Goal: Navigation & Orientation: Understand site structure

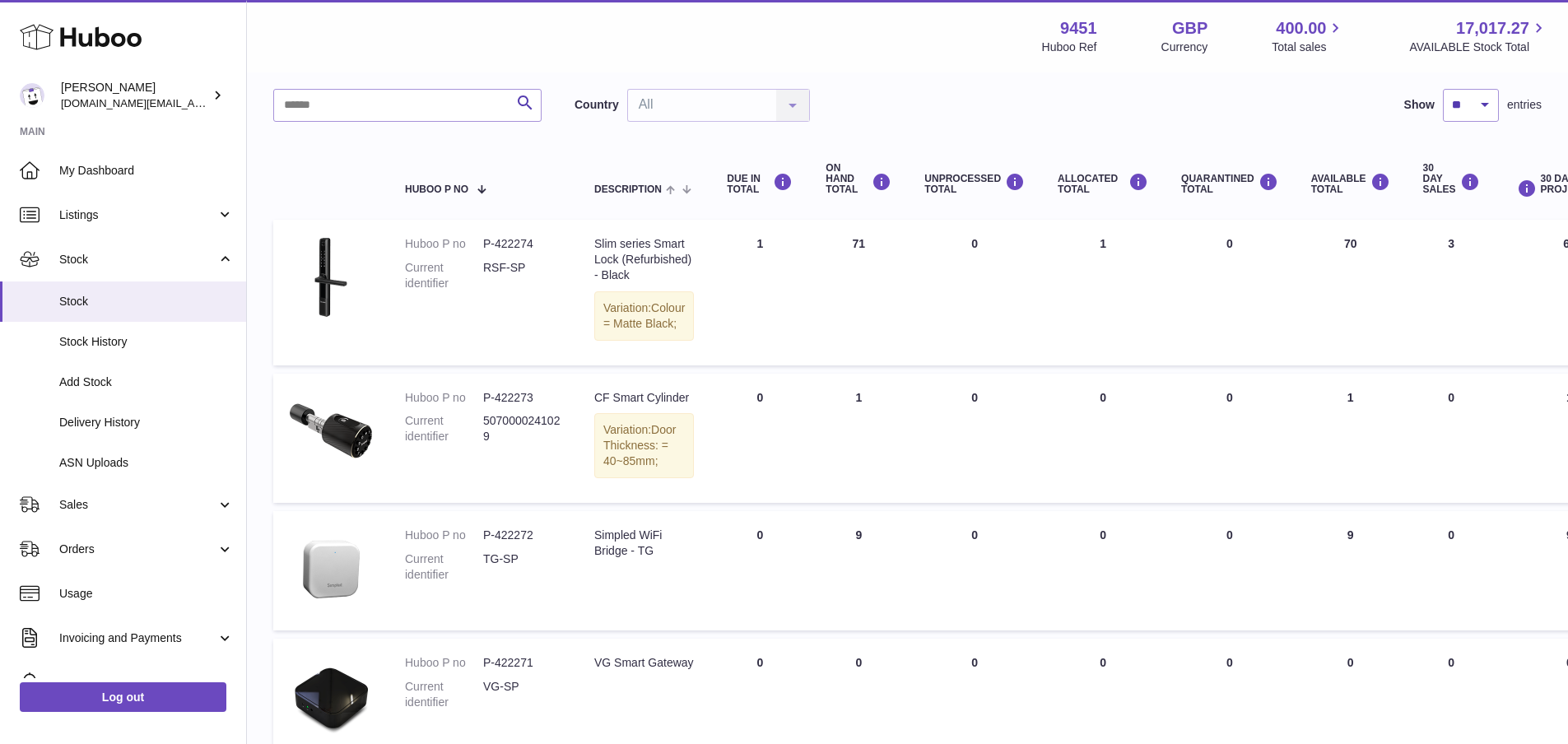
scroll to position [88, 0]
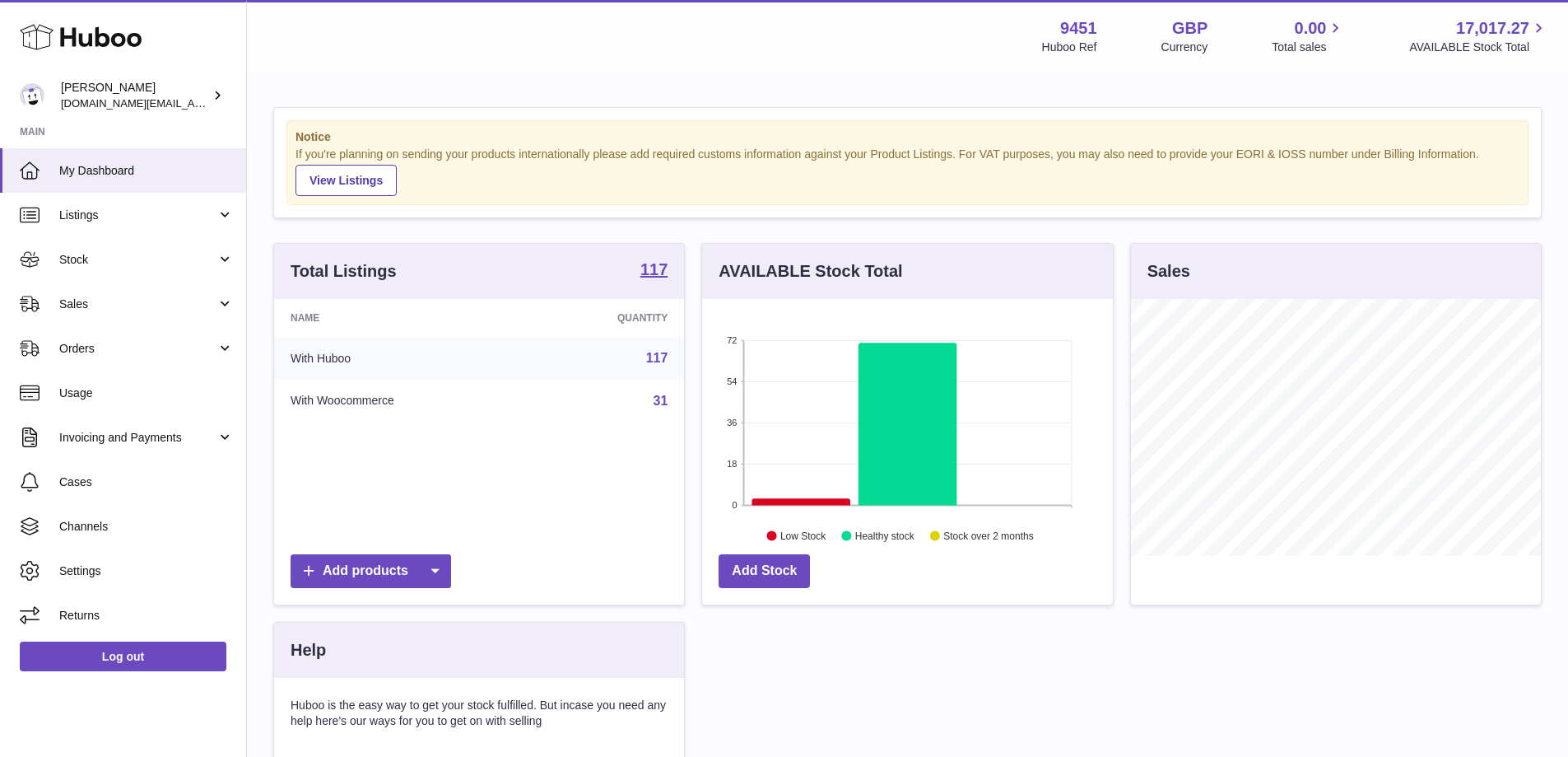
scroll to position [257, 411]
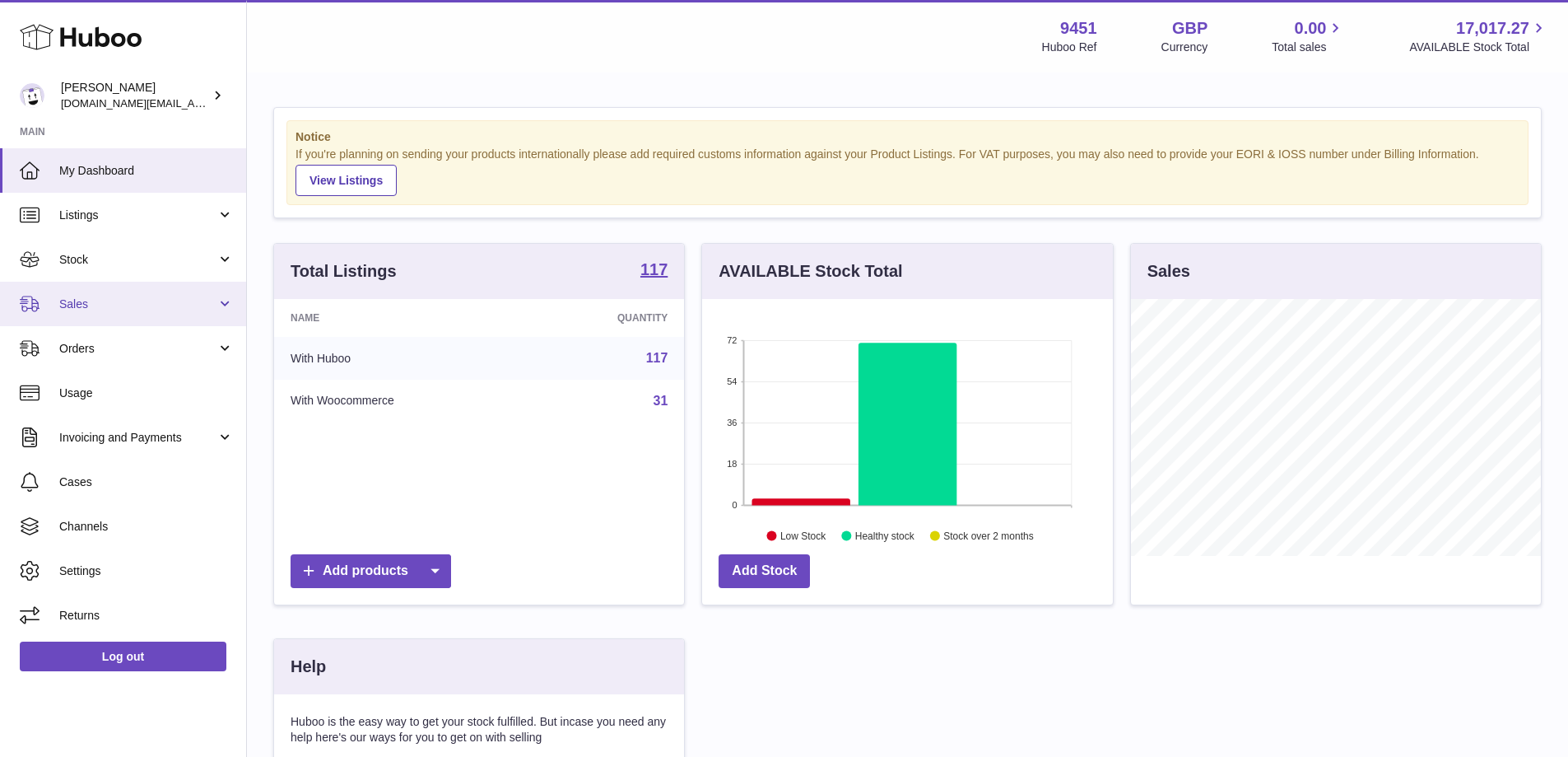
click at [188, 300] on span "Sales" at bounding box center [138, 304] width 157 height 16
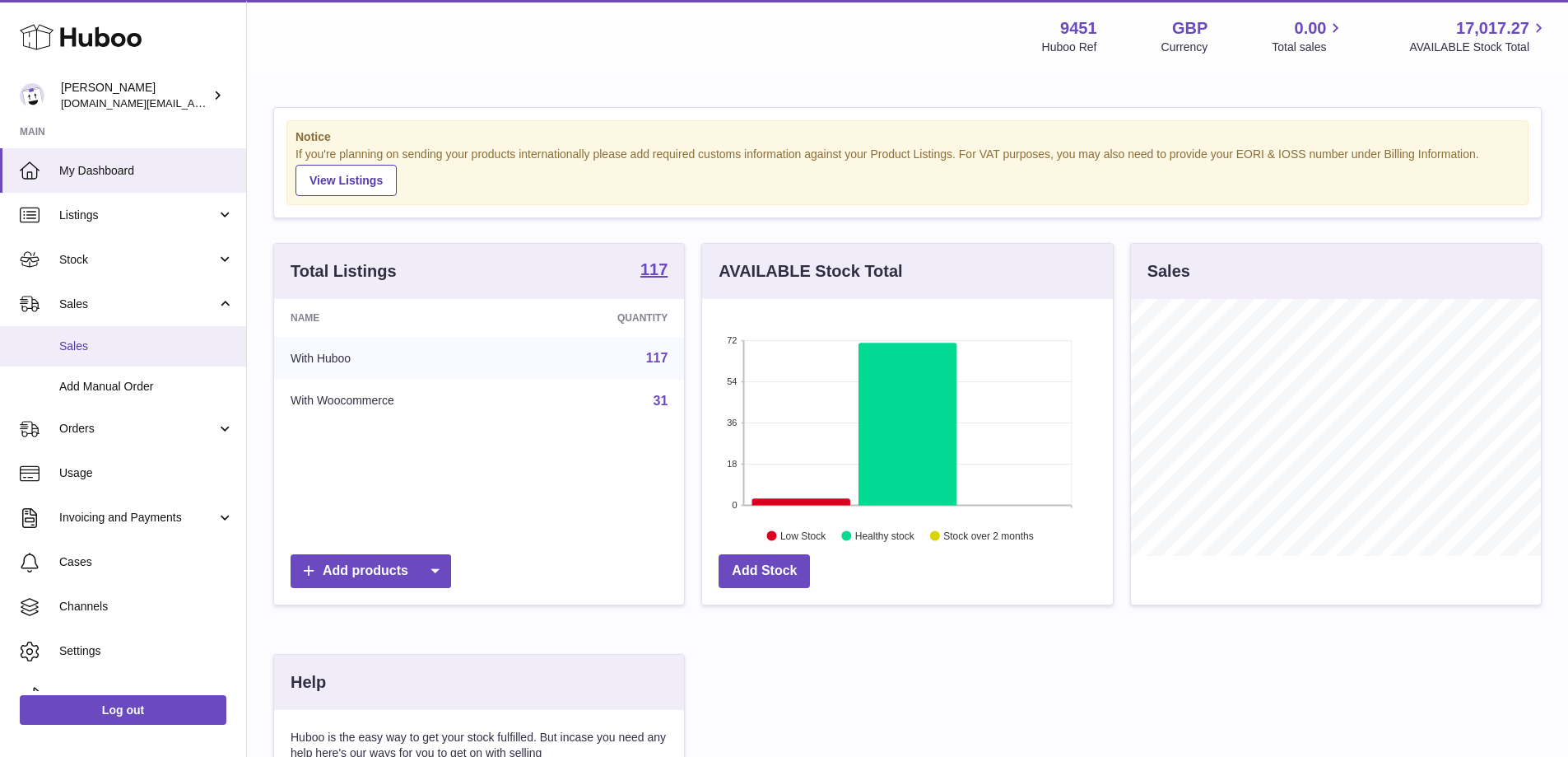
click at [125, 359] on link "Sales" at bounding box center [123, 346] width 246 height 40
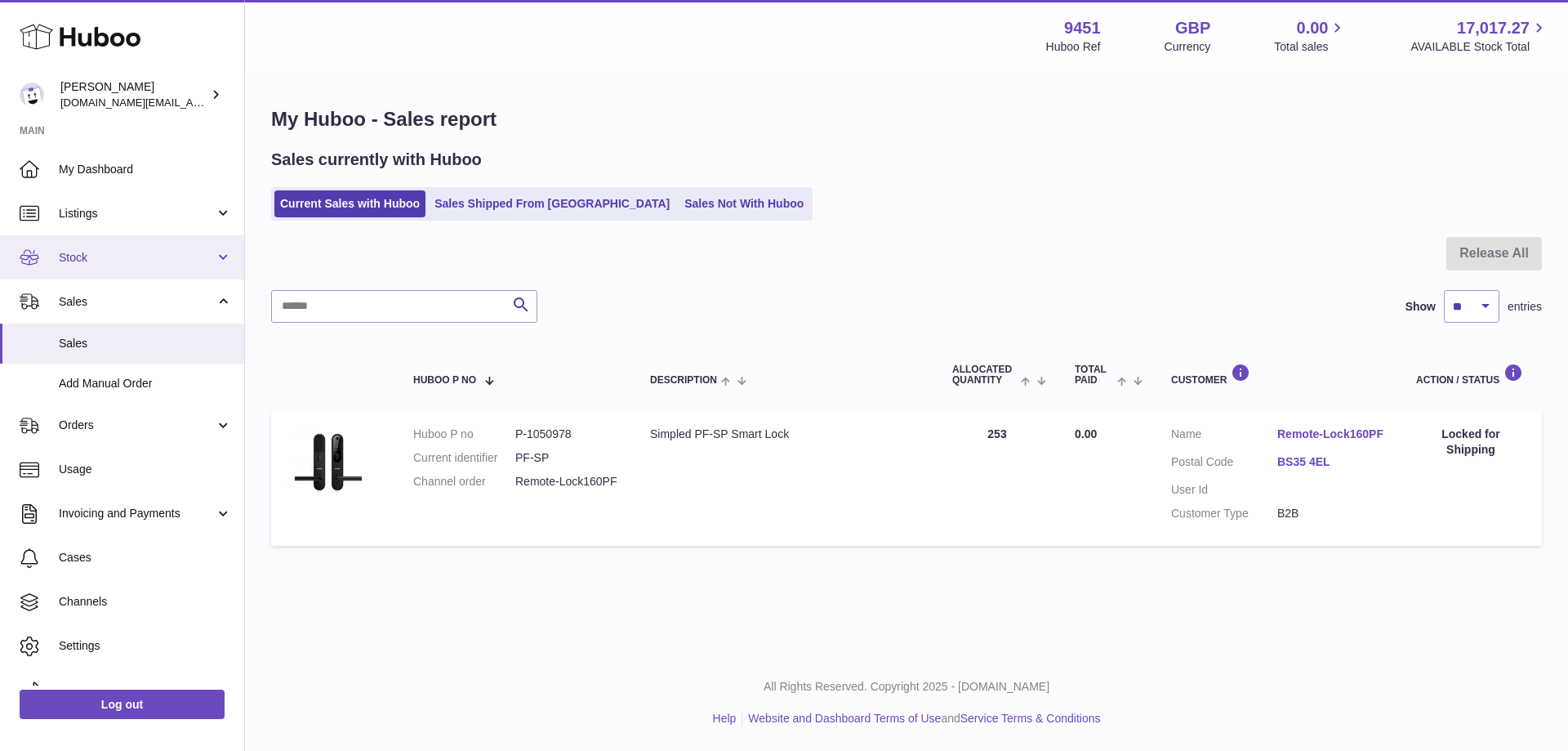
click at [141, 263] on span "Stock" at bounding box center [137, 257] width 156 height 15
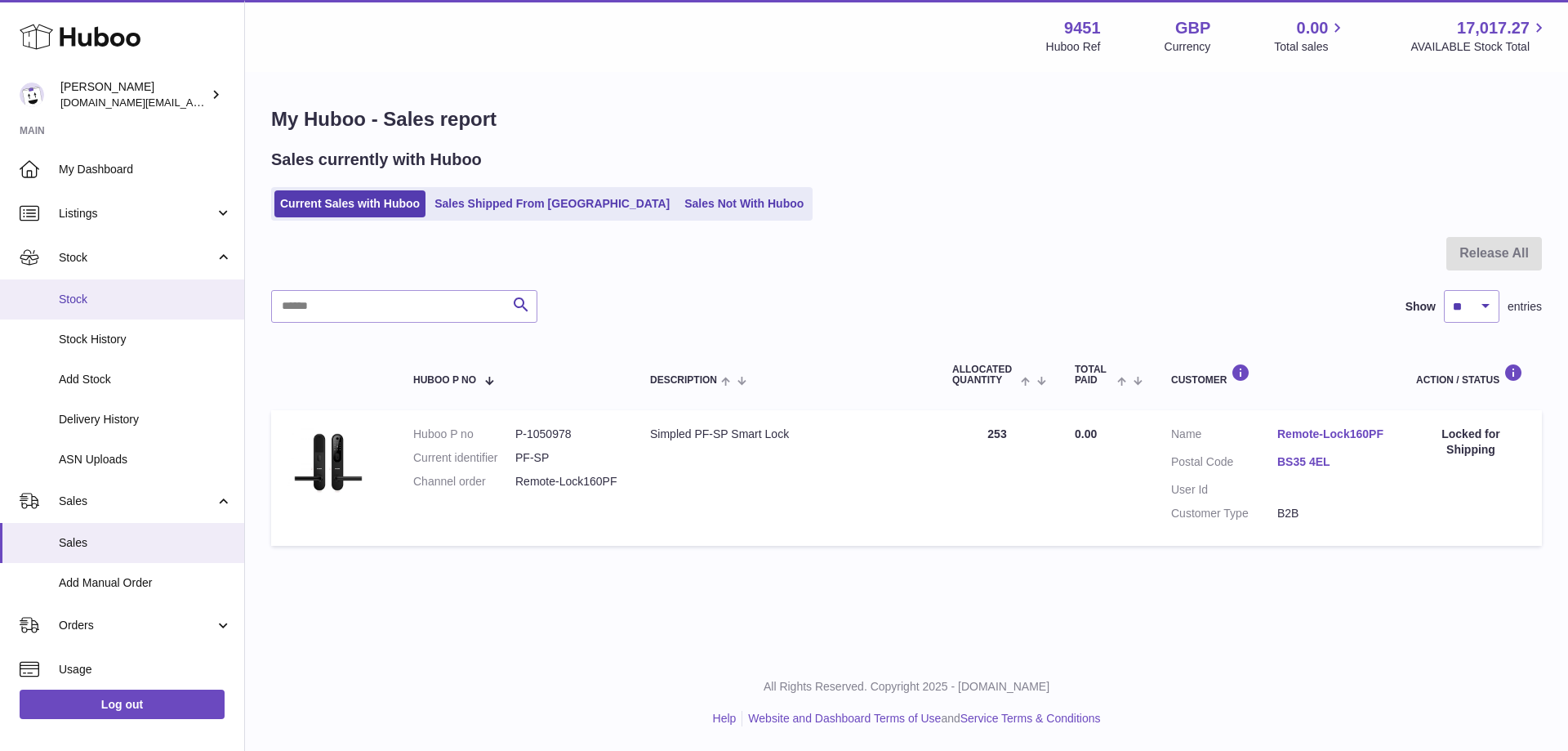
click at [141, 303] on span "Stock" at bounding box center [146, 299] width 173 height 15
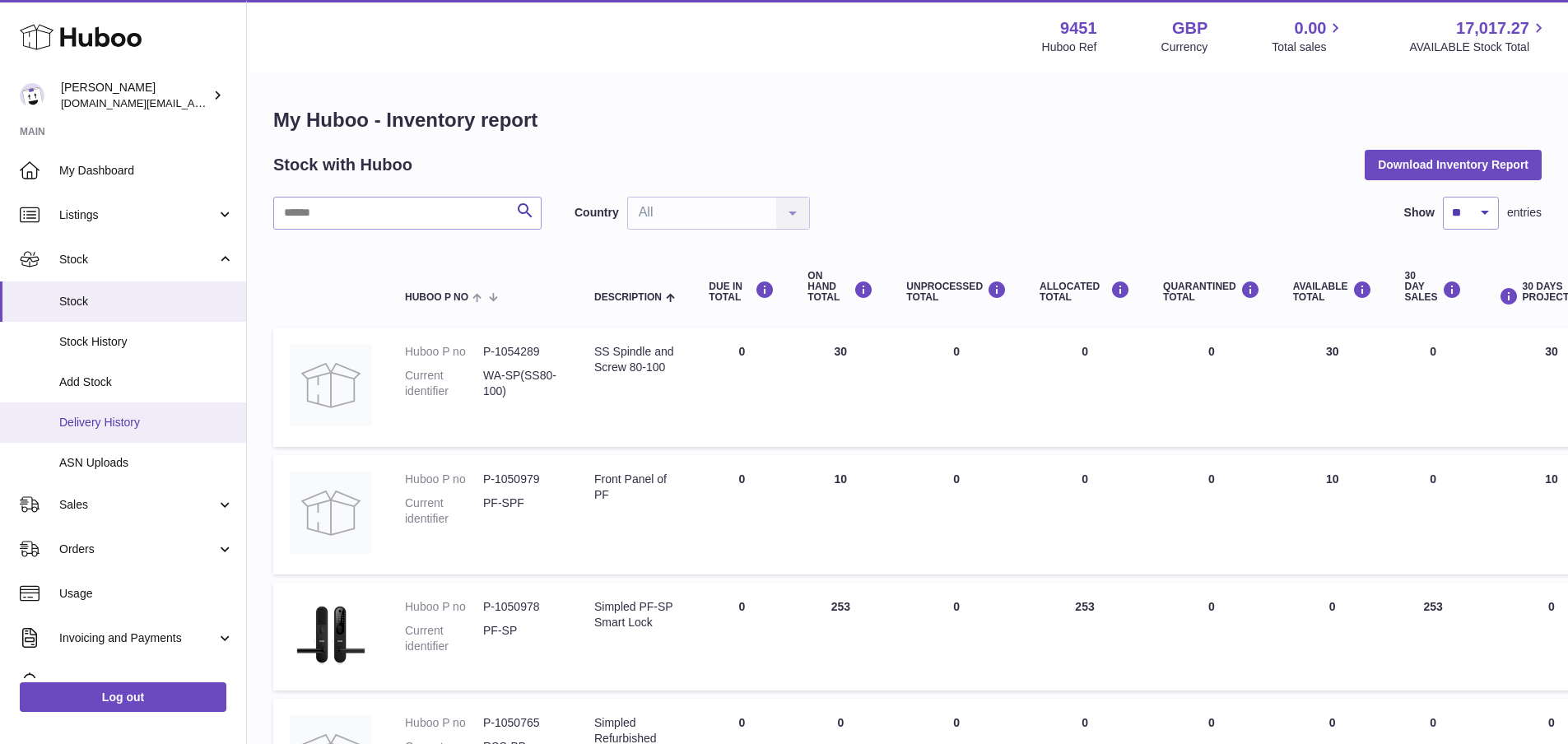
click at [147, 426] on span "Delivery History" at bounding box center [147, 423] width 175 height 16
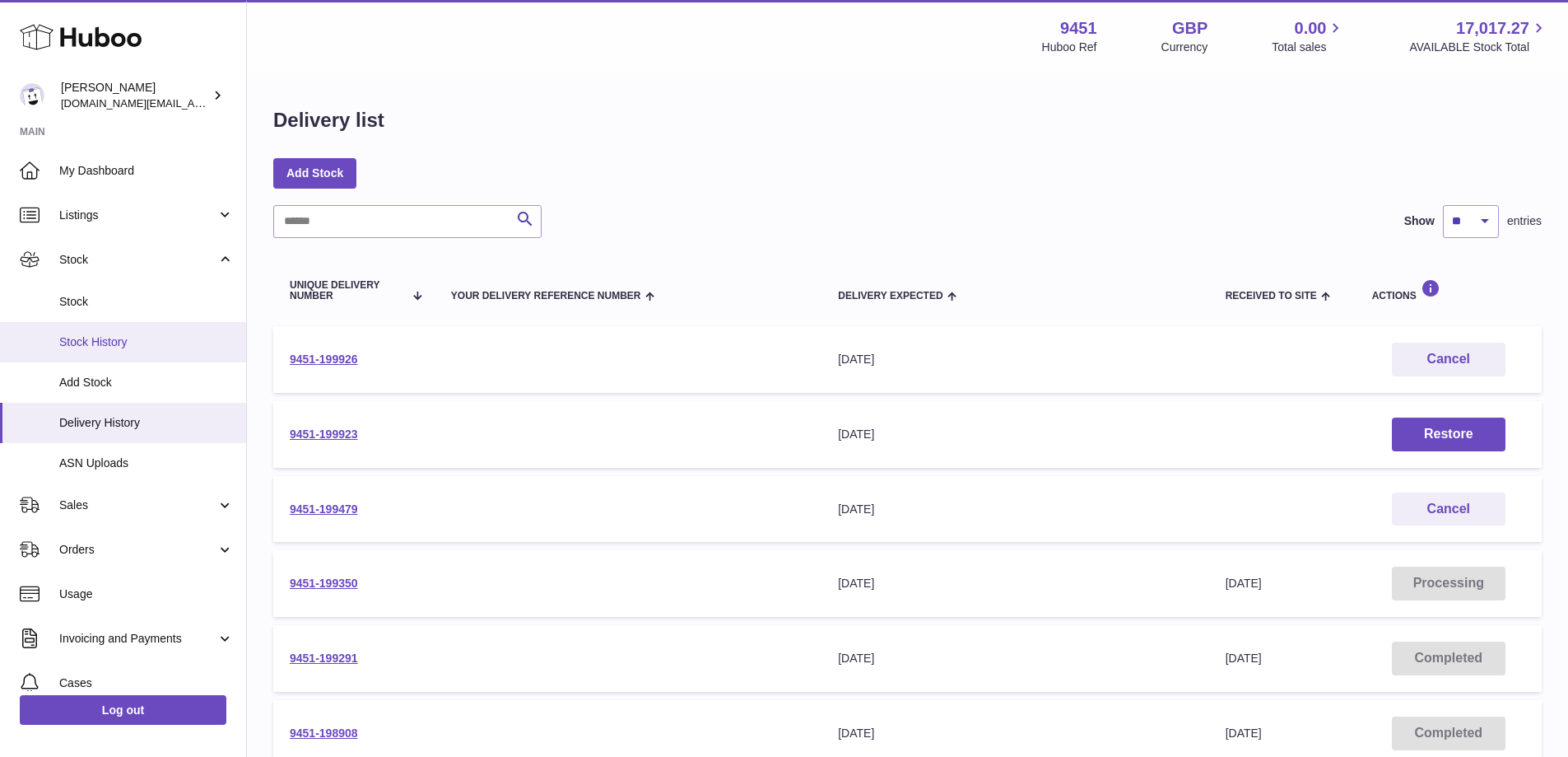
click at [130, 345] on span "Stock History" at bounding box center [147, 342] width 175 height 16
